Goal: Use online tool/utility: Utilize a website feature to perform a specific function

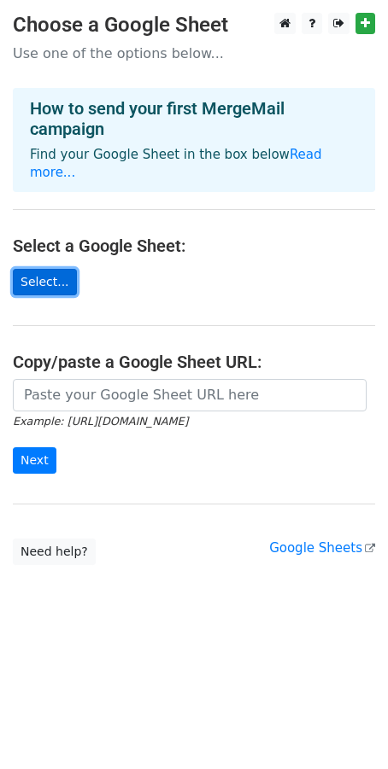
click at [55, 269] on link "Select..." at bounding box center [45, 282] width 64 height 26
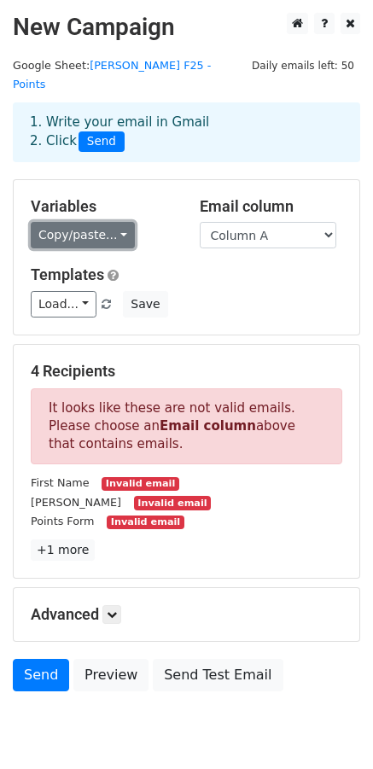
click at [111, 222] on link "Copy/paste..." at bounding box center [83, 235] width 104 height 26
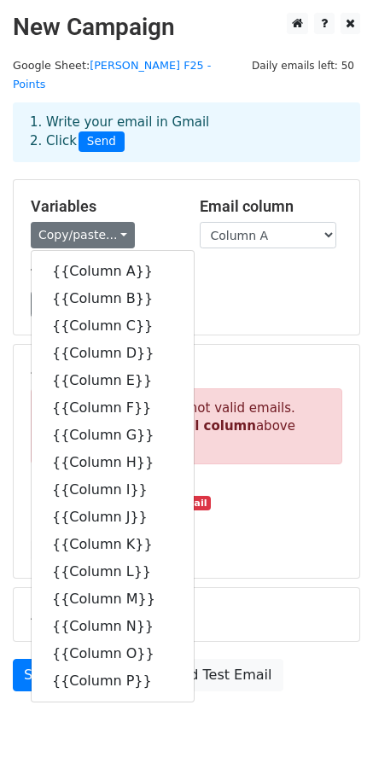
click at [235, 303] on div "Variables Copy/paste... {{Column A}} {{Column B}} {{Column C}} {{Column D}} {{C…" at bounding box center [187, 257] width 346 height 154
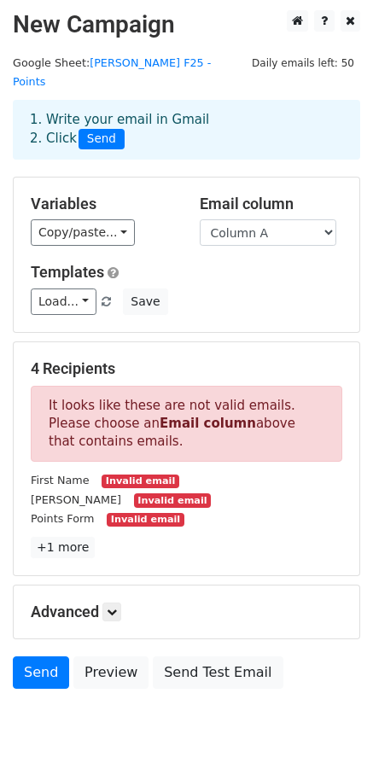
scroll to position [49, 0]
